Goal: Consume media (video, audio): Consume media (video, audio)

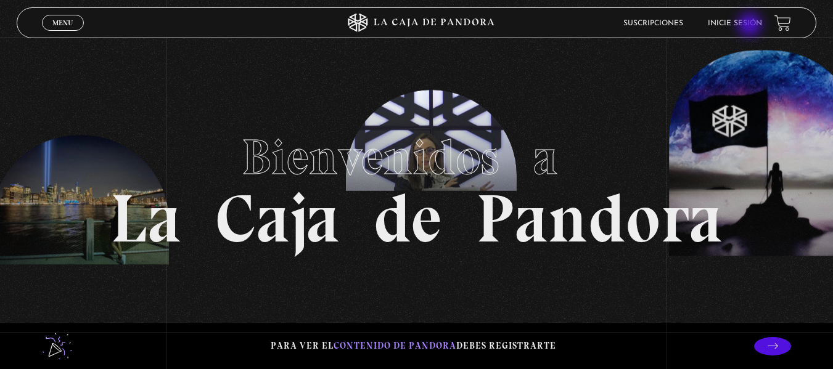
click at [751, 26] on link "Inicie sesión" at bounding box center [734, 23] width 54 height 7
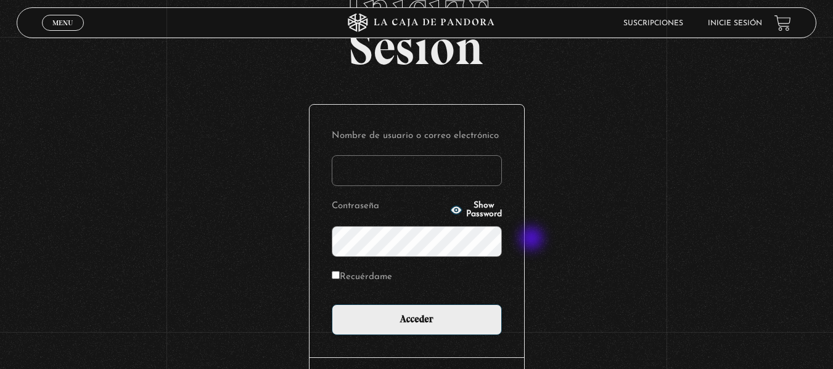
scroll to position [168, 0]
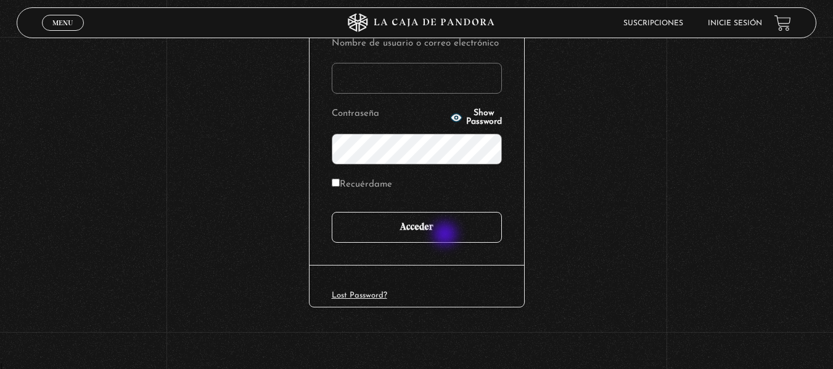
type input "elizabethx6488@gmail.com"
click at [446, 235] on input "Acceder" at bounding box center [417, 227] width 170 height 31
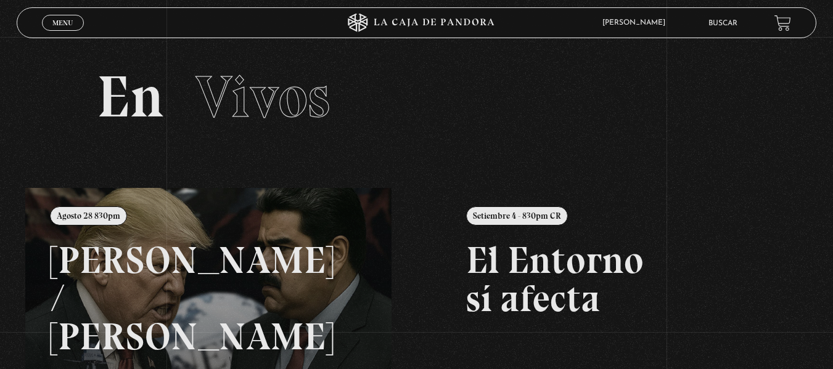
scroll to position [185, 0]
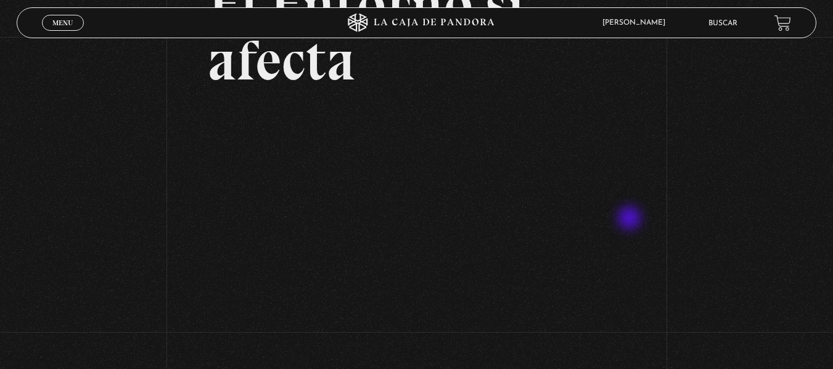
scroll to position [185, 0]
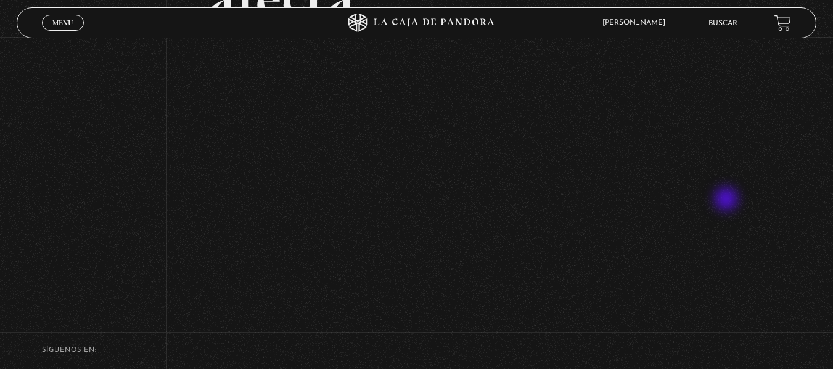
click at [727, 200] on div "Volver Setiembre 4 - 830pm CR El Entorno sí afecta" at bounding box center [416, 78] width 833 height 452
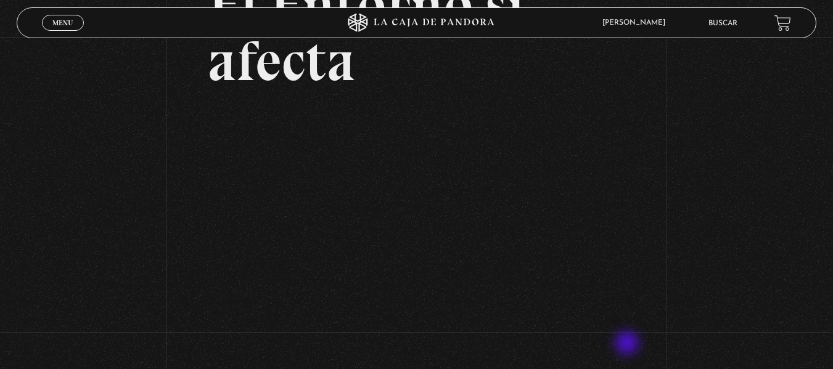
scroll to position [123, 0]
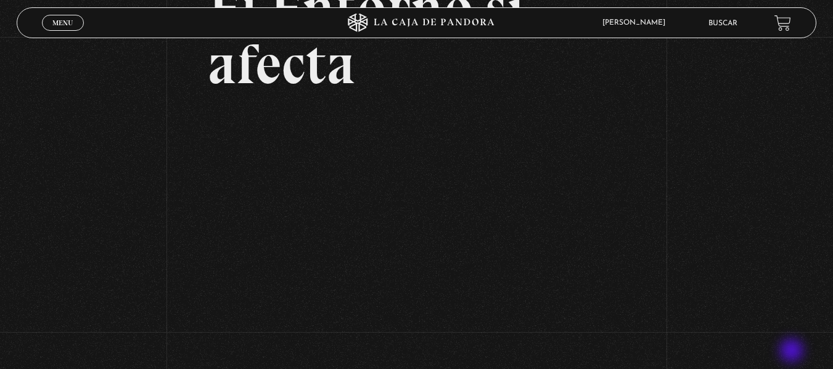
scroll to position [119, 0]
click at [793, 352] on div "Volver Setiembre 4 - 830pm CR El Entorno sí afecta" at bounding box center [416, 144] width 833 height 452
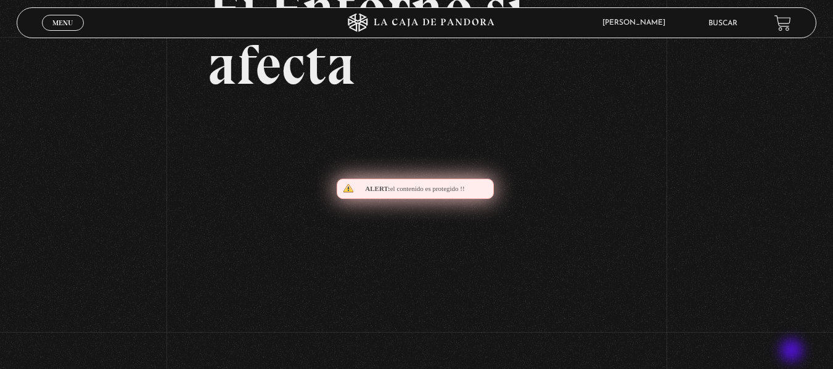
click at [793, 352] on div "Volver Setiembre 4 - 830pm CR El Entorno sí afecta" at bounding box center [416, 144] width 833 height 452
click at [788, 353] on div "Volver Setiembre 4 - 830pm CR El Entorno sí afecta" at bounding box center [416, 144] width 833 height 452
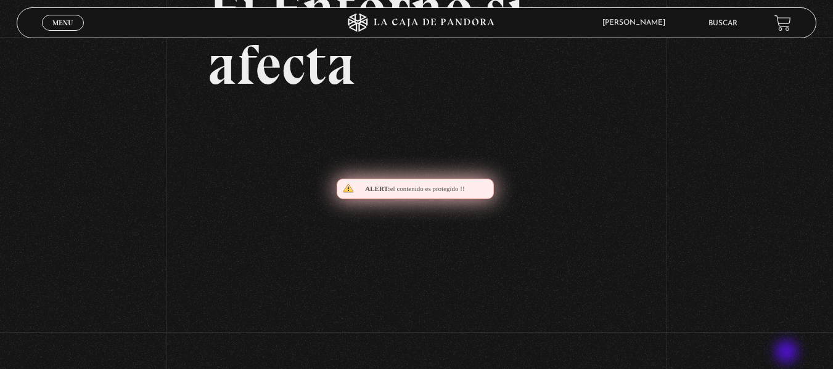
click at [788, 353] on div "Volver Setiembre 4 - 830pm CR El Entorno sí afecta" at bounding box center [416, 144] width 833 height 452
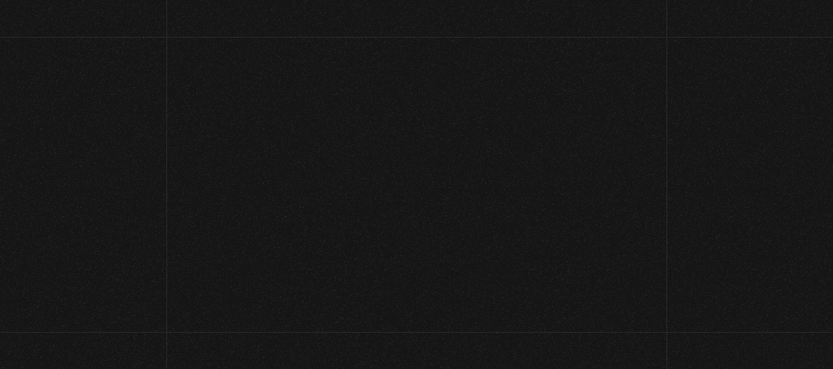
scroll to position [119, 0]
